Goal: Task Accomplishment & Management: Manage account settings

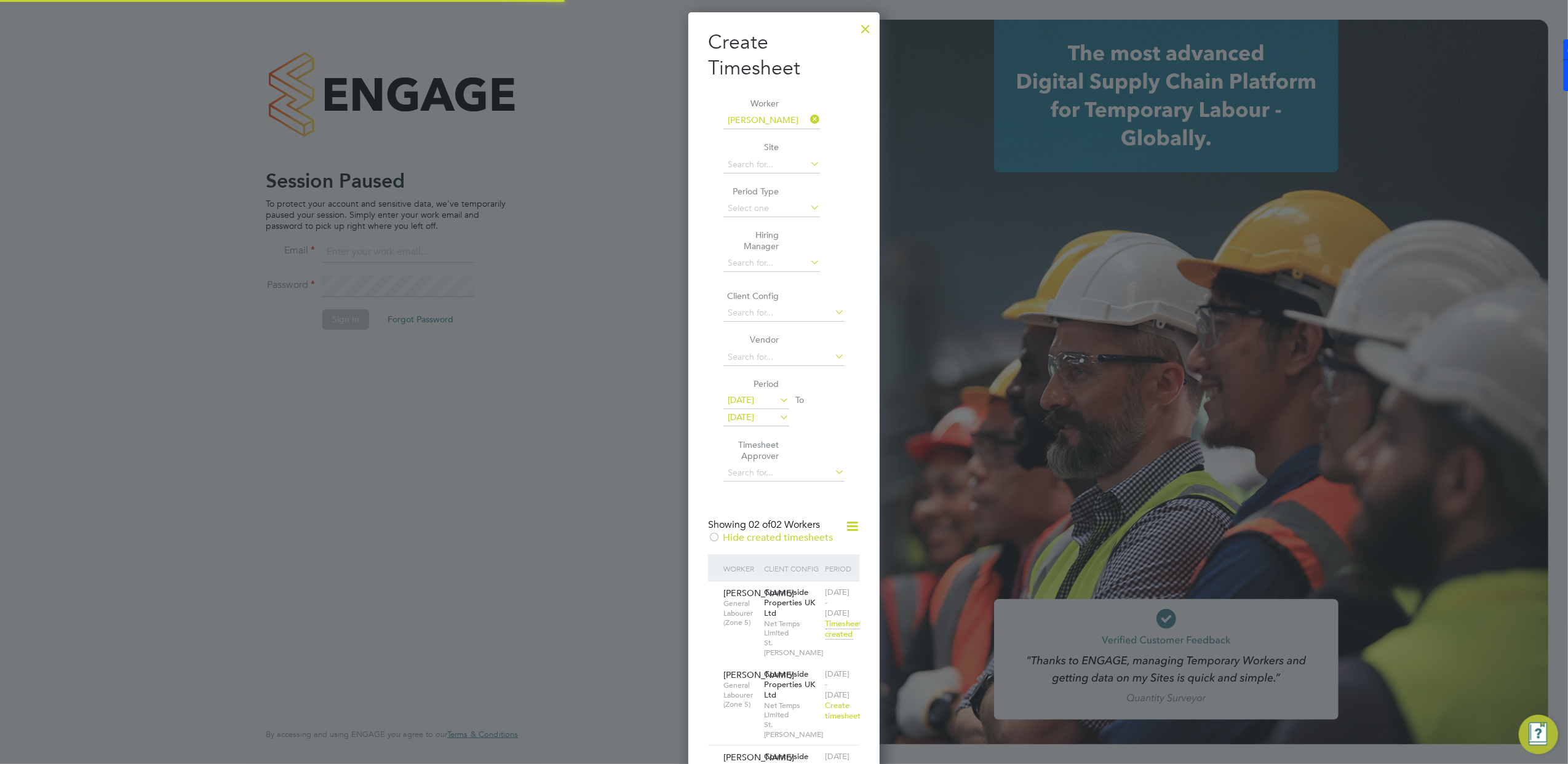
scroll to position [923, 192]
type input "[EMAIL_ADDRESS][DOMAIN_NAME]"
click at [872, 31] on div at bounding box center [866, 26] width 22 height 22
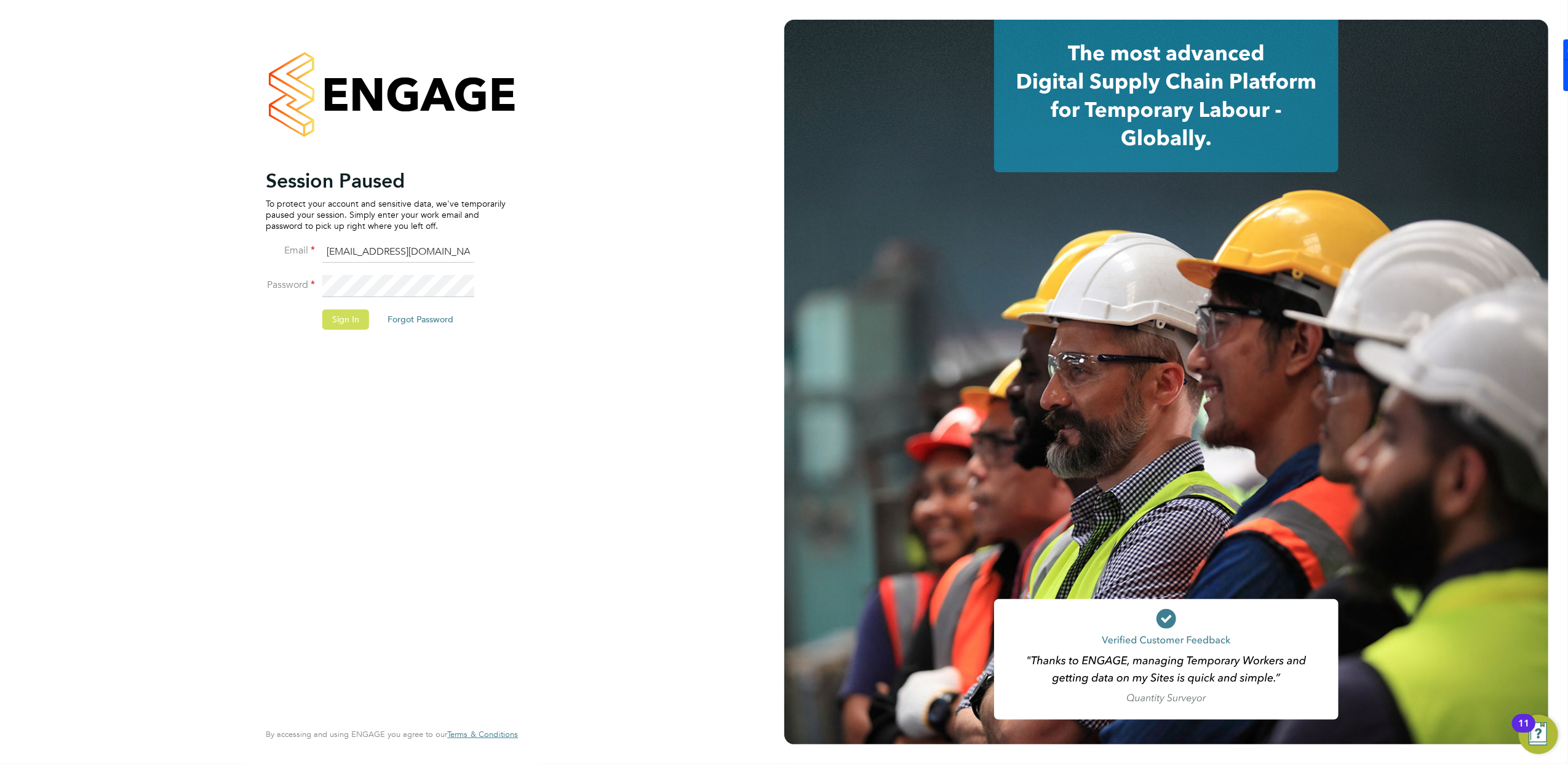
click at [335, 313] on button "Sign In" at bounding box center [346, 319] width 47 height 19
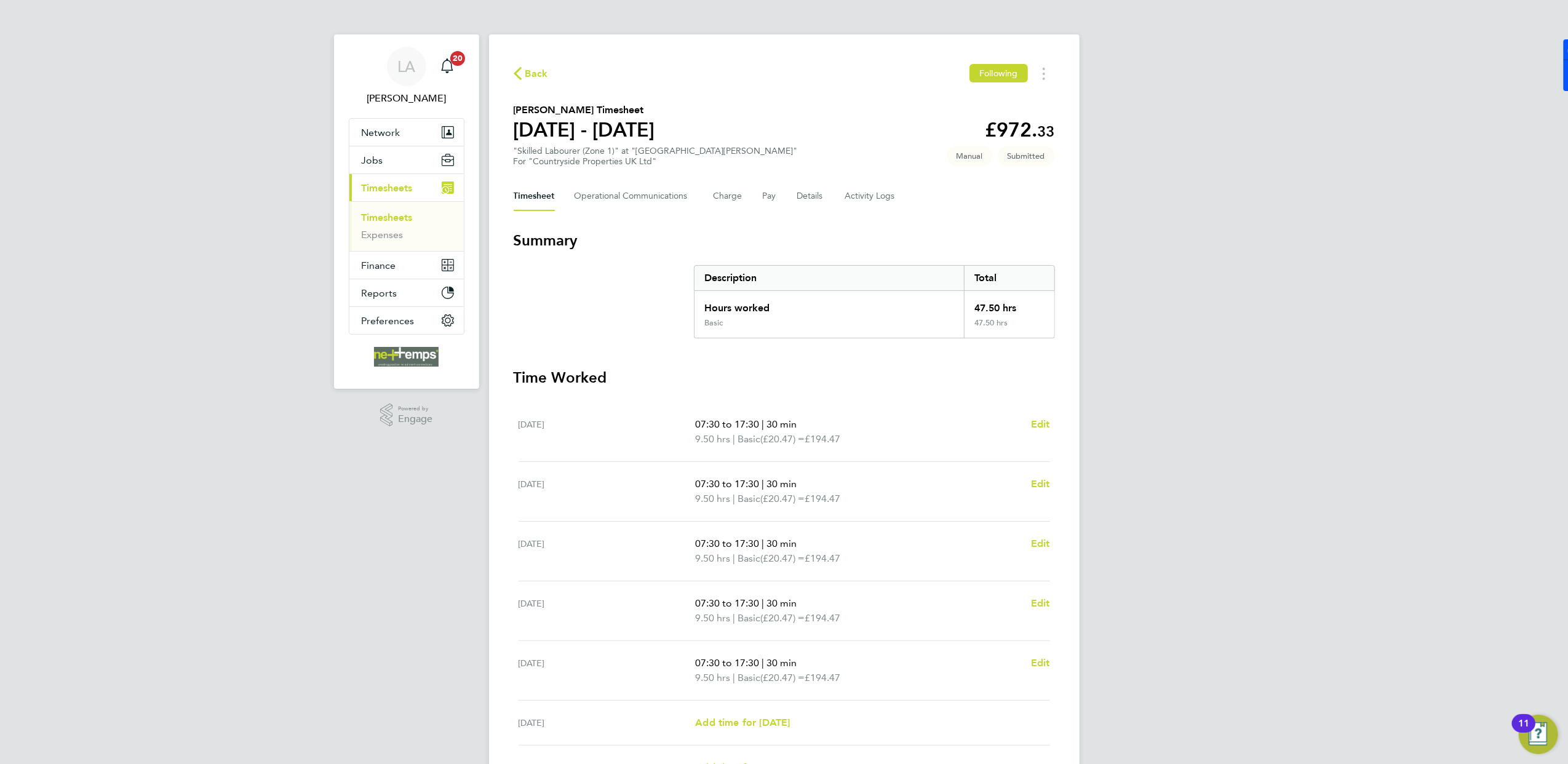
scroll to position [135, 0]
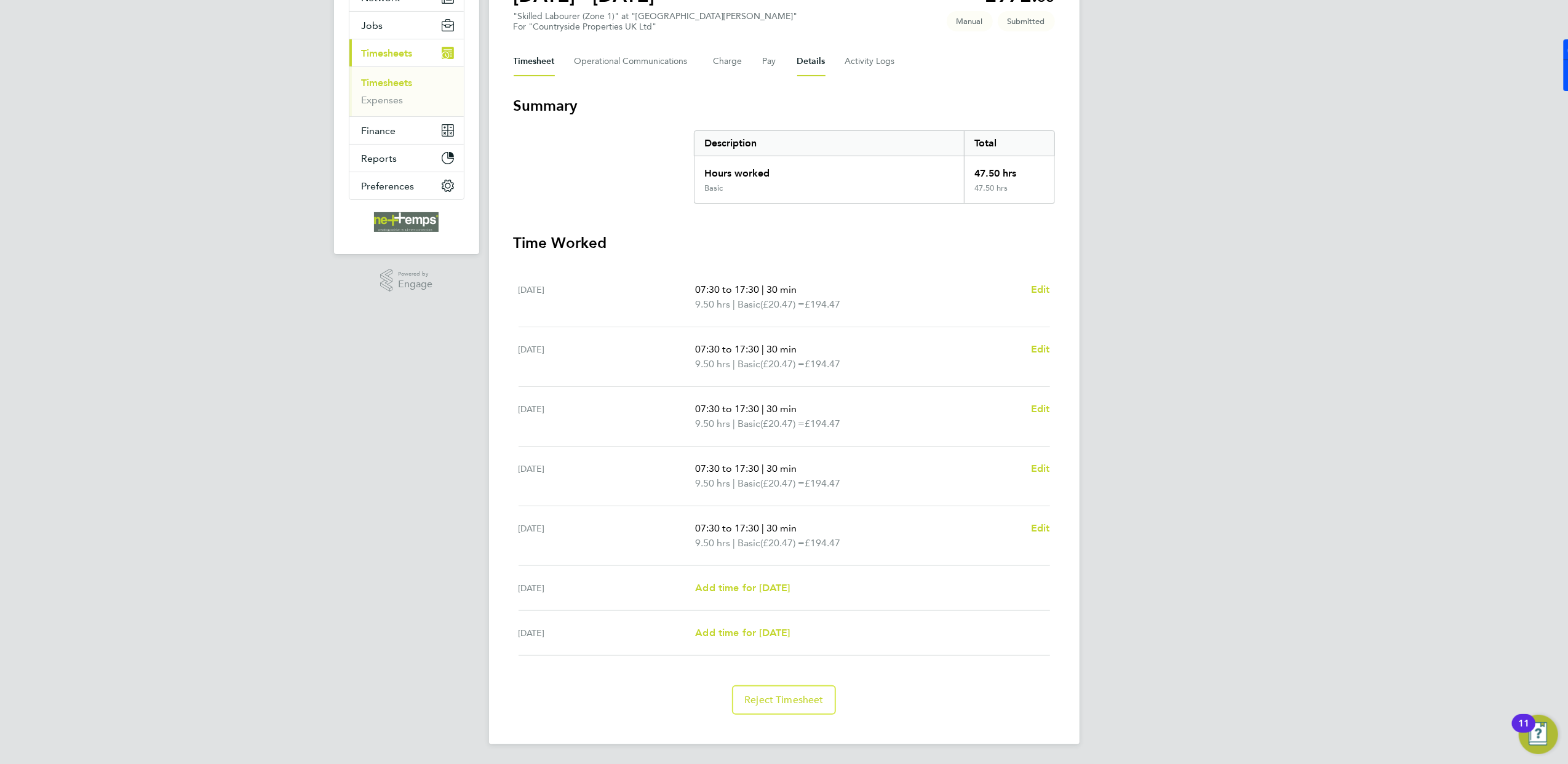
click at [805, 66] on button "Details" at bounding box center [811, 62] width 28 height 30
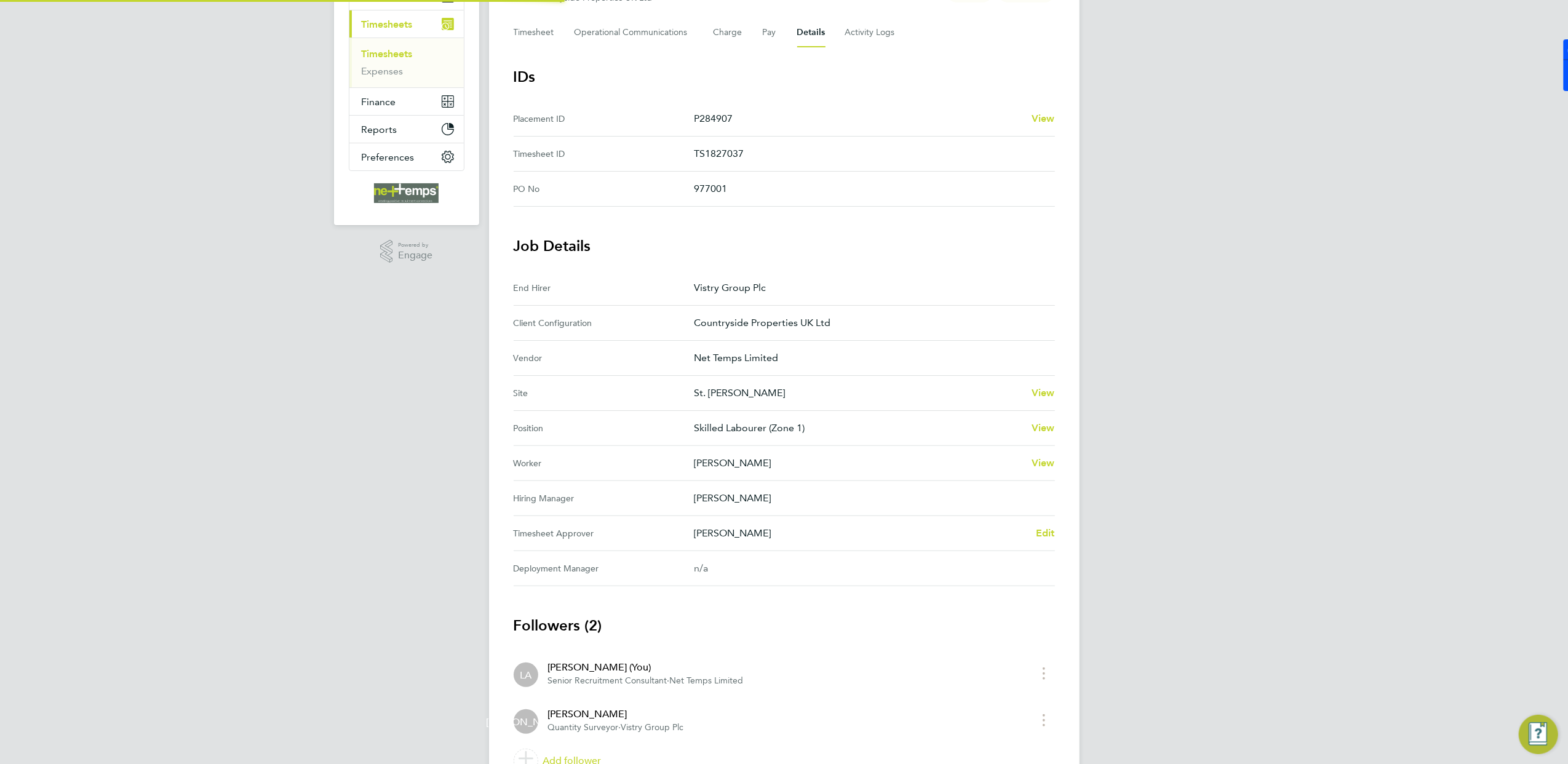
scroll to position [229, 0]
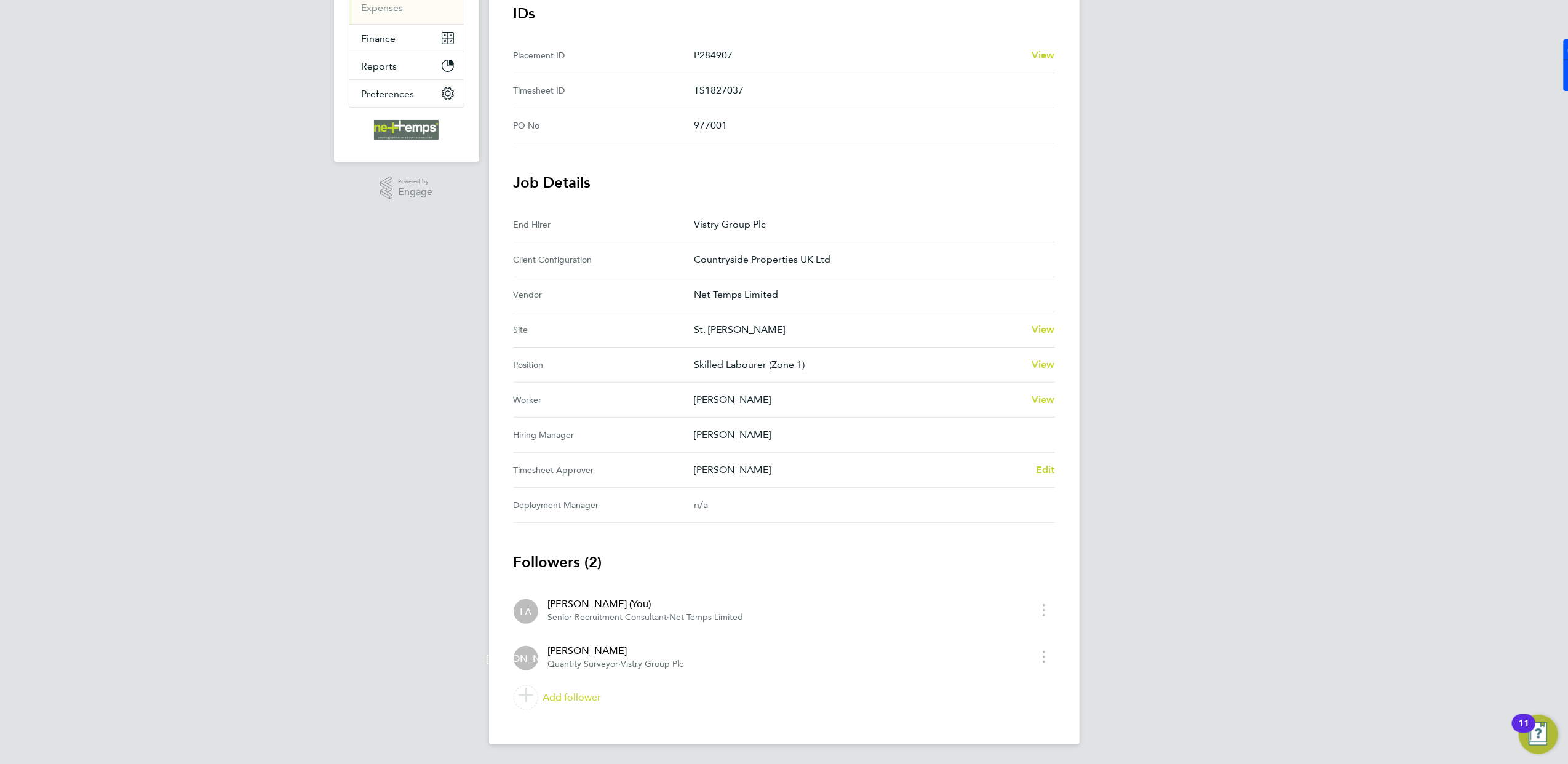
click at [1057, 468] on div "Back Following Ricky Stanley's Timesheet 15 - 21 Sept 2025 £972. 33 "Skilled La…" at bounding box center [784, 276] width 591 height 937
click at [1047, 469] on span "Edit" at bounding box center [1046, 470] width 19 height 12
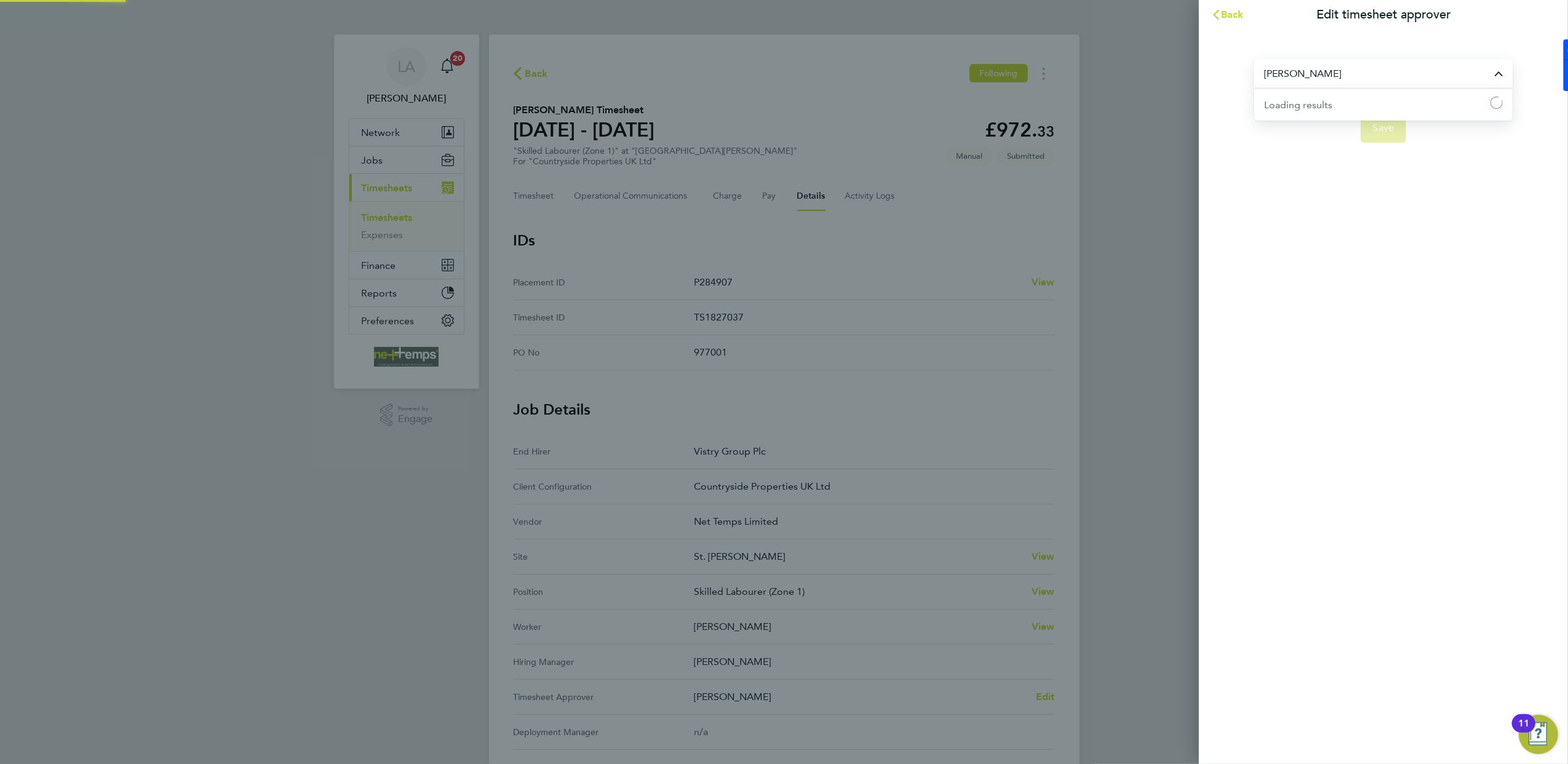
click at [1334, 69] on input "James Archer" at bounding box center [1383, 73] width 258 height 29
click at [1324, 103] on span "Calum Madden" at bounding box center [1304, 104] width 79 height 15
type input "Calum Madden"
click at [1386, 128] on span "Save" at bounding box center [1383, 128] width 22 height 12
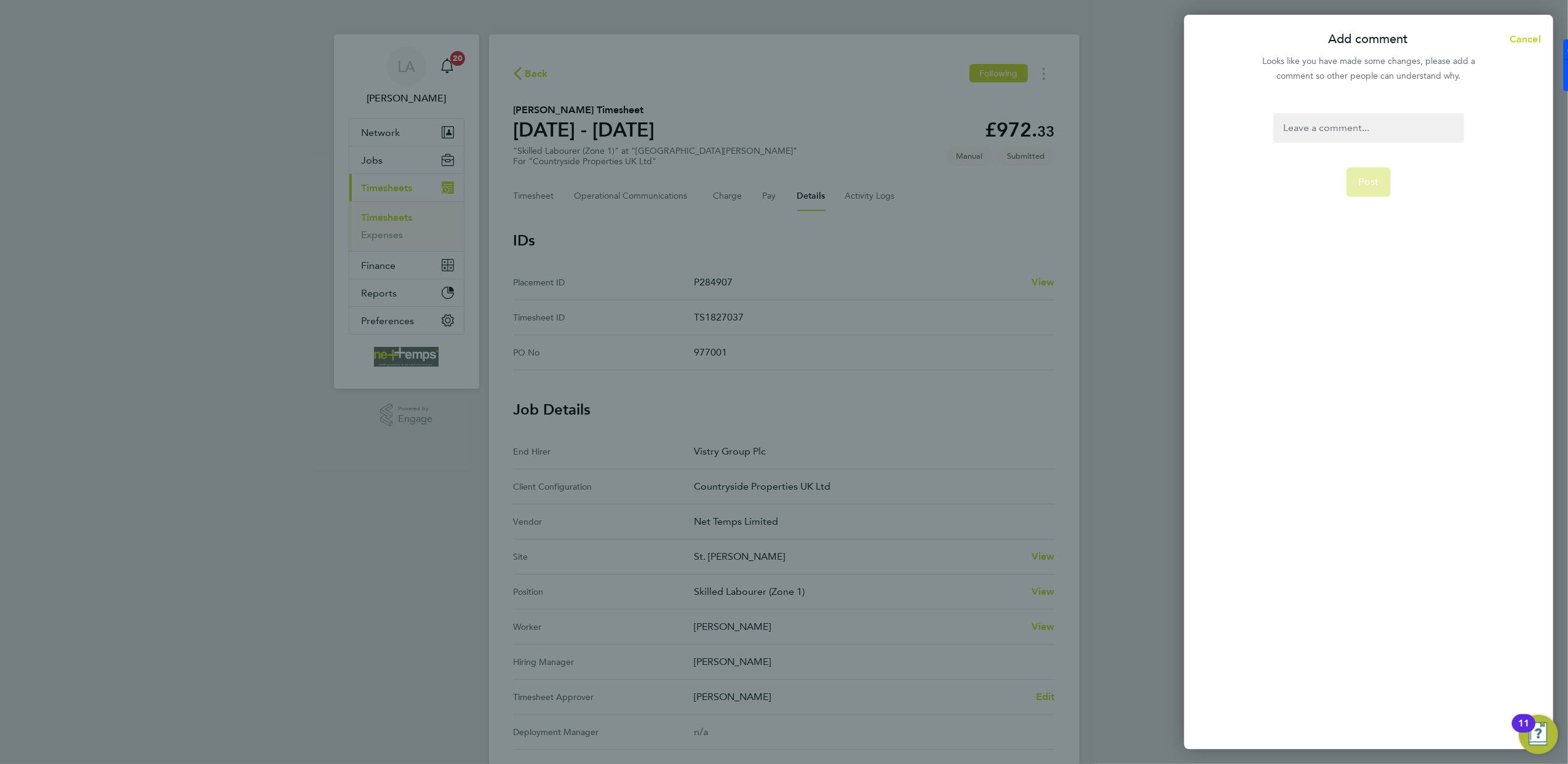
click at [1386, 131] on div at bounding box center [1369, 128] width 190 height 30
click at [1410, 129] on div at bounding box center [1369, 128] width 190 height 30
click at [1532, 40] on span "Cancel" at bounding box center [1523, 39] width 35 height 12
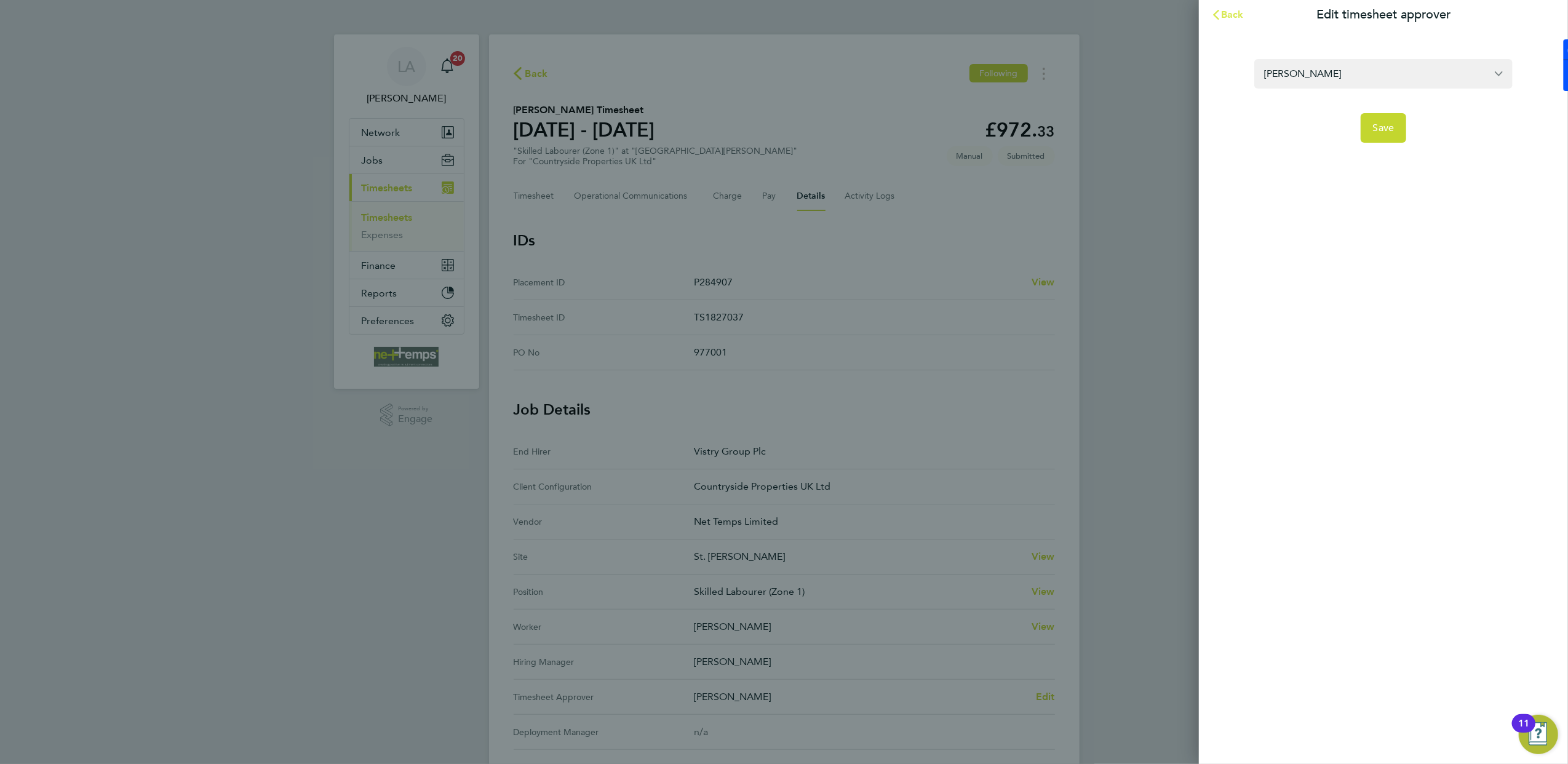
click at [1214, 16] on icon "button" at bounding box center [1216, 14] width 10 height 10
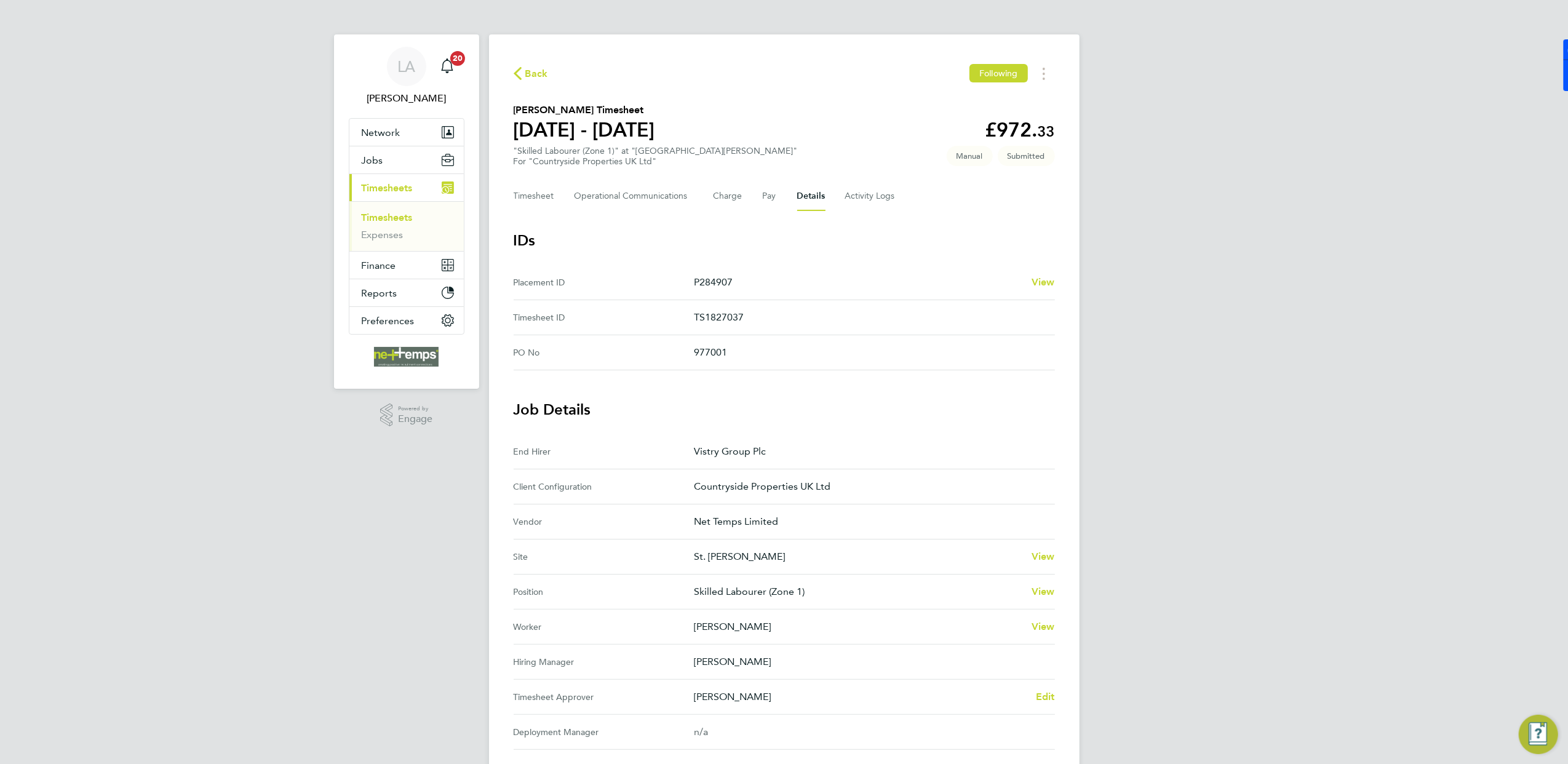
scroll to position [229, 0]
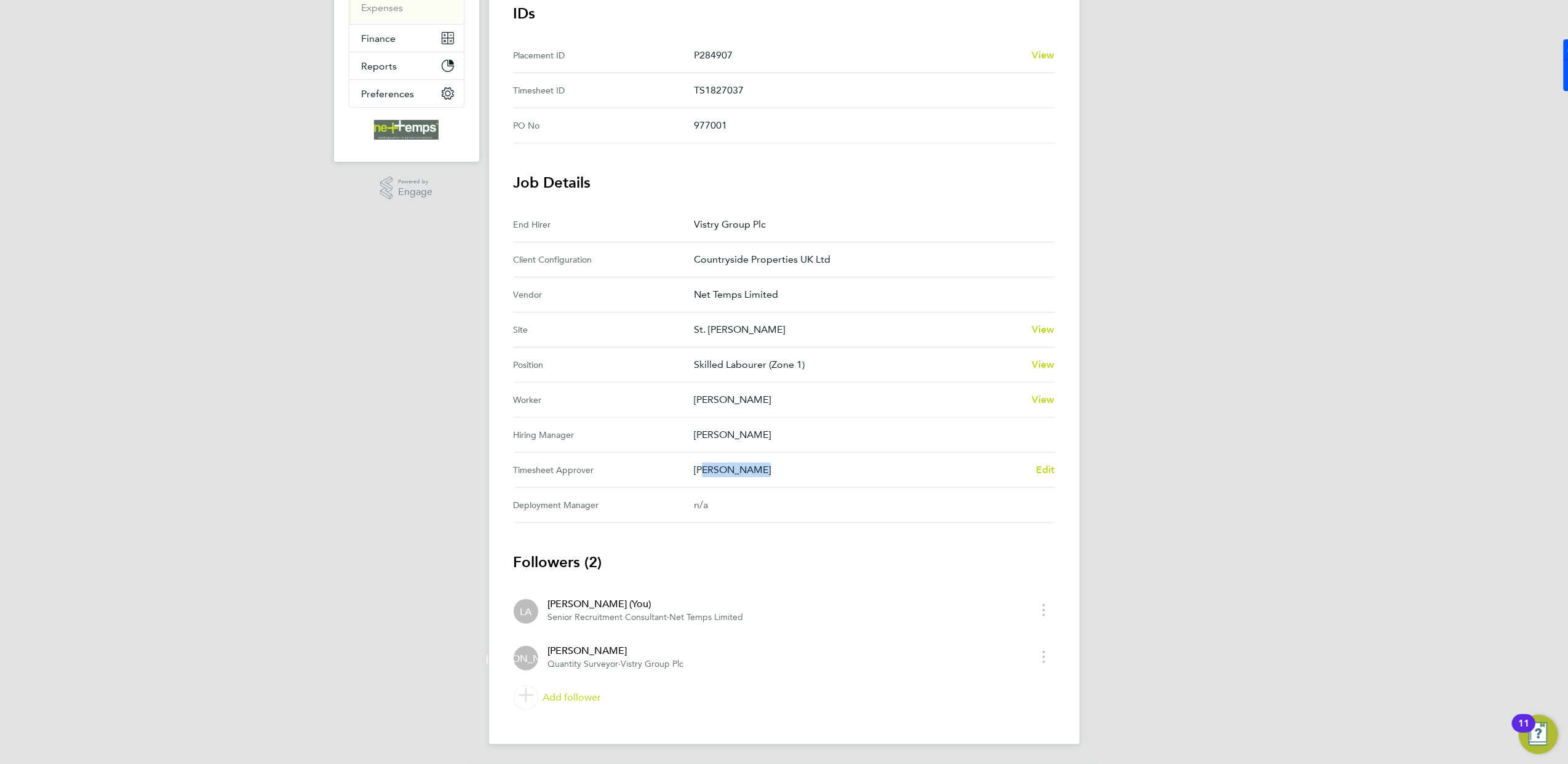
drag, startPoint x: 753, startPoint y: 476, endPoint x: 699, endPoint y: 472, distance: 54.1
click at [699, 472] on p "James Archer" at bounding box center [860, 470] width 332 height 15
drag, startPoint x: 699, startPoint y: 472, endPoint x: 1110, endPoint y: 549, distance: 418.2
click at [1103, 539] on div "LA Lauren Ashmore Notifications 20 Applications: Network Team Members Businesse…" at bounding box center [784, 268] width 1568 height 991
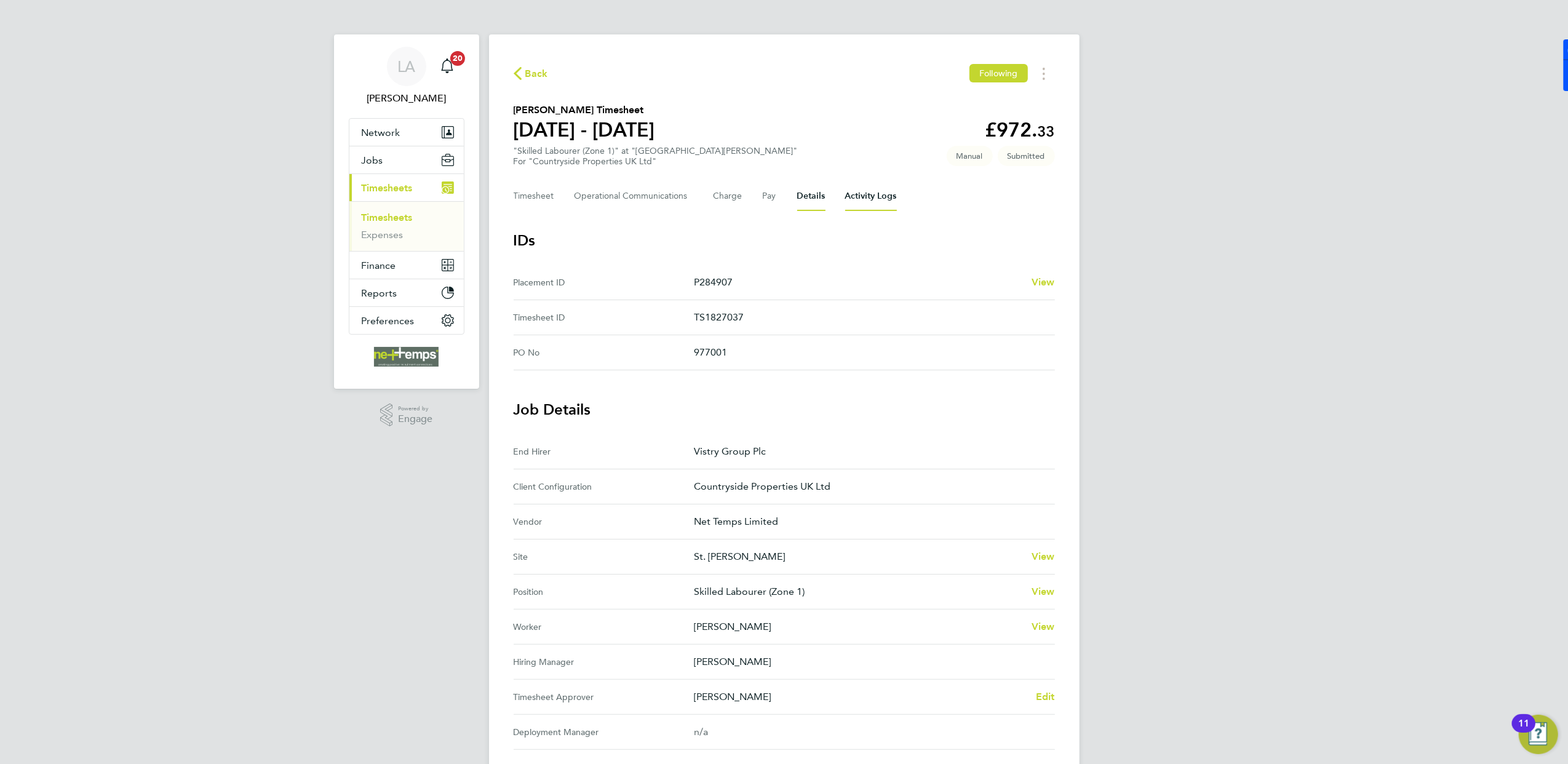
click at [854, 199] on Logs-tab "Activity Logs" at bounding box center [871, 196] width 52 height 30
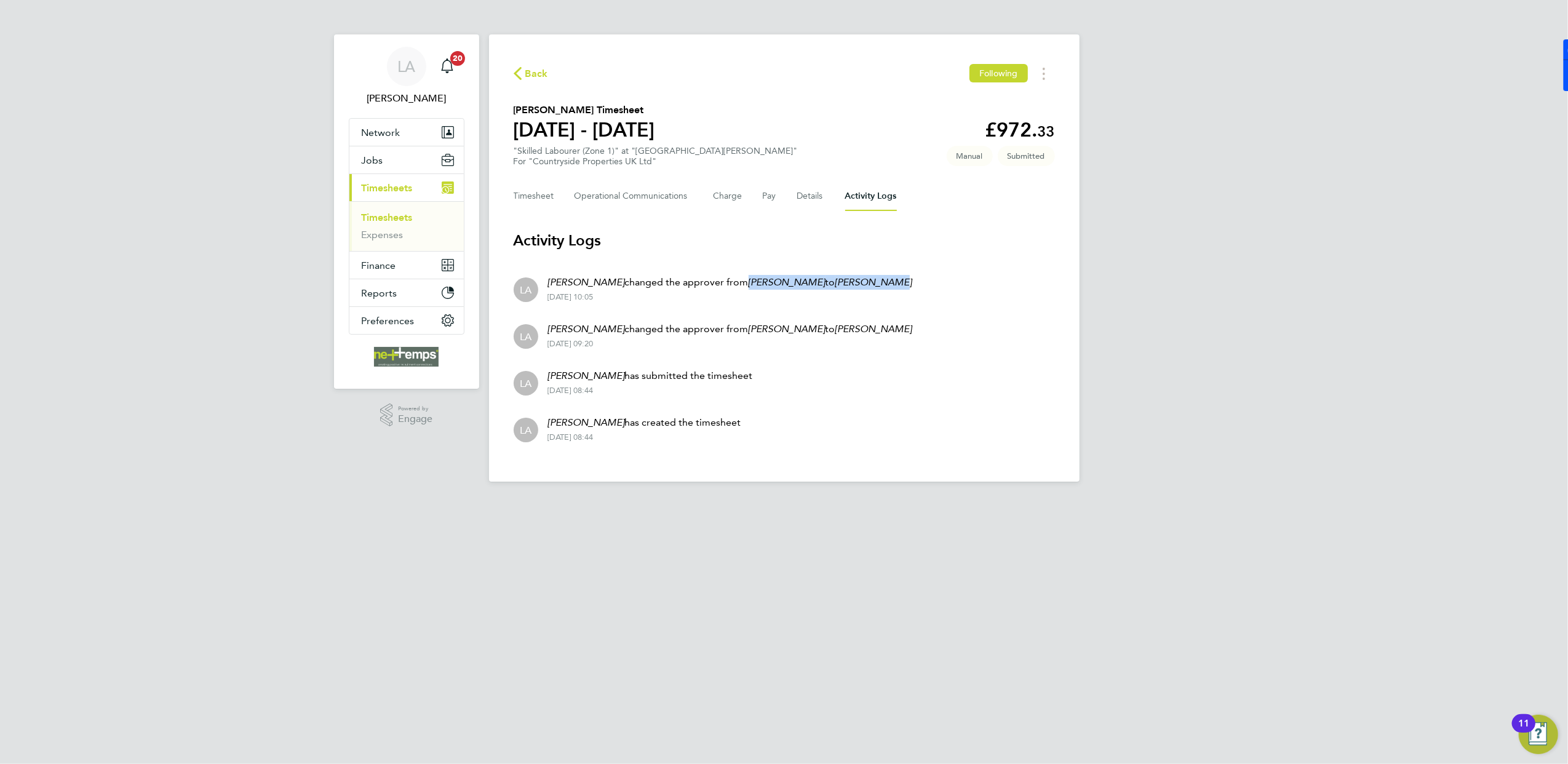
drag, startPoint x: 734, startPoint y: 288, endPoint x: 897, endPoint y: 285, distance: 163.0
click at [897, 285] on li "LA Lauren Ashmore changed the approver from Calum Madden to James Archer 26 Sep…" at bounding box center [784, 288] width 542 height 47
drag, startPoint x: 897, startPoint y: 285, endPoint x: 932, endPoint y: 302, distance: 38.9
click at [932, 302] on li "LA Lauren Ashmore changed the approver from Calum Madden to James Archer 26 Sep…" at bounding box center [784, 288] width 542 height 47
